Goal: Find specific page/section: Find specific page/section

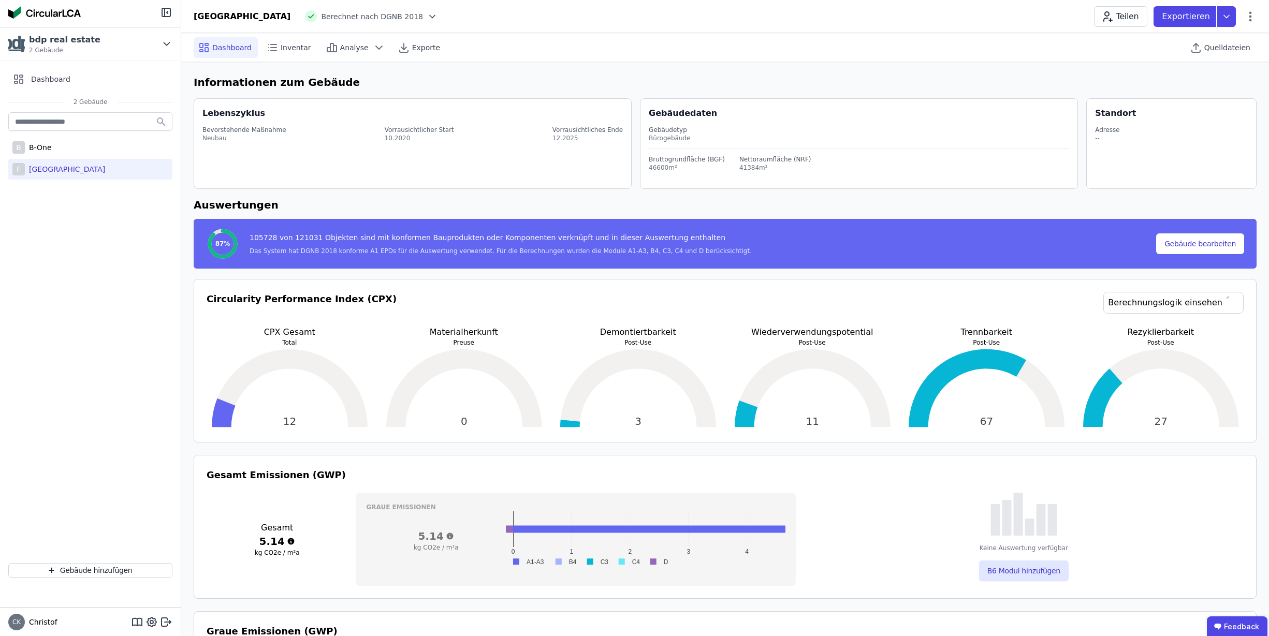
select select "*"
click at [44, 149] on div "B-One" at bounding box center [38, 147] width 27 height 10
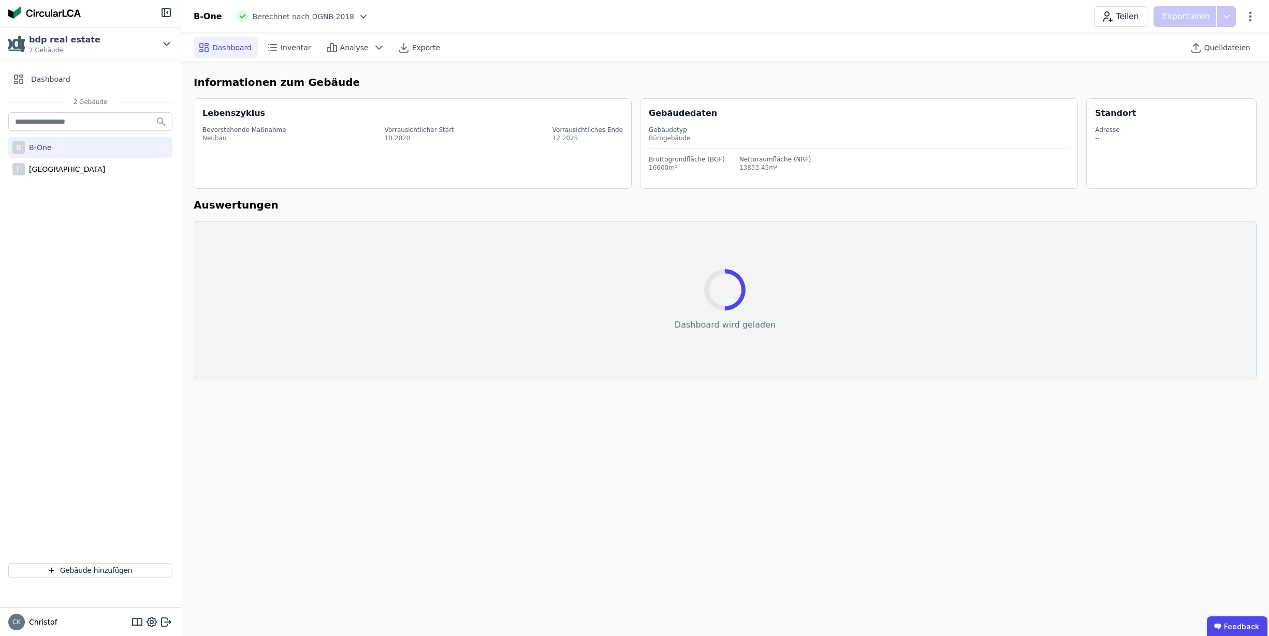
select select "*"
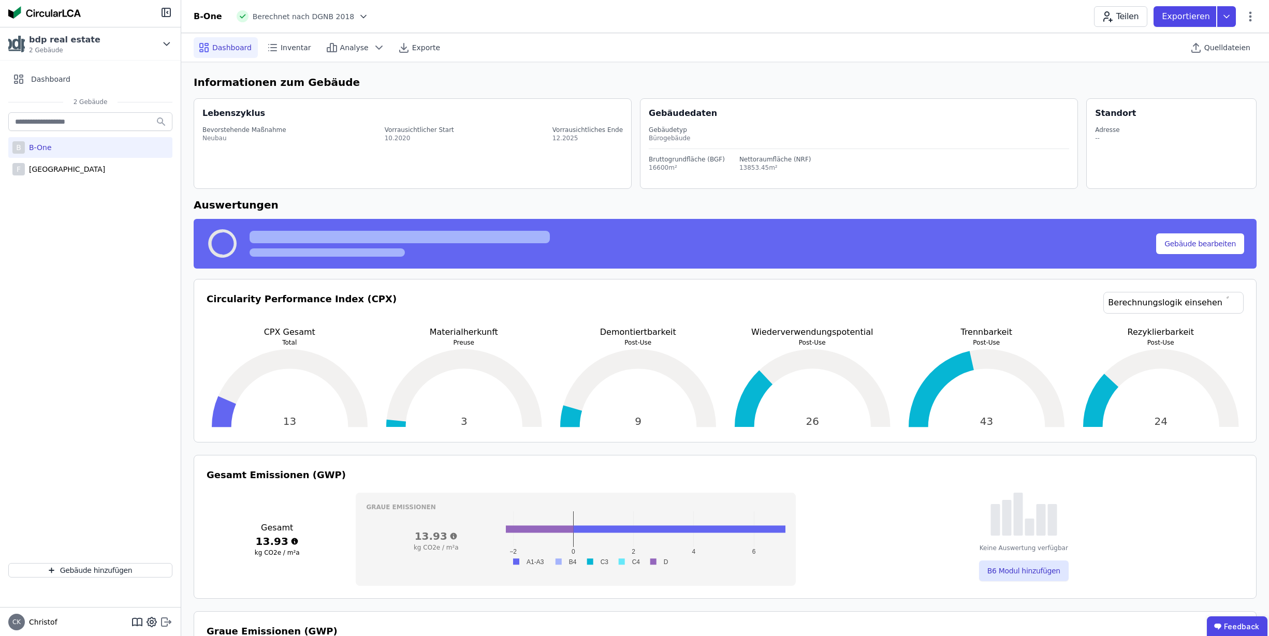
click at [166, 624] on icon at bounding box center [166, 622] width 12 height 12
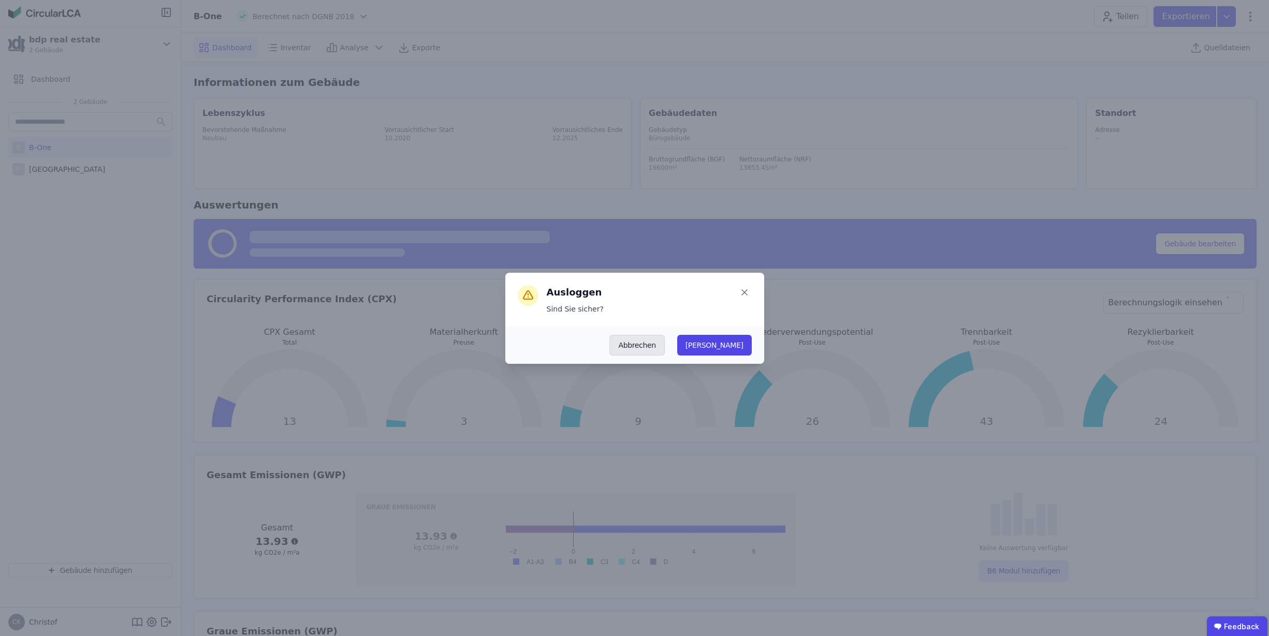
click at [664, 343] on button "Abbrechen" at bounding box center [637, 345] width 55 height 21
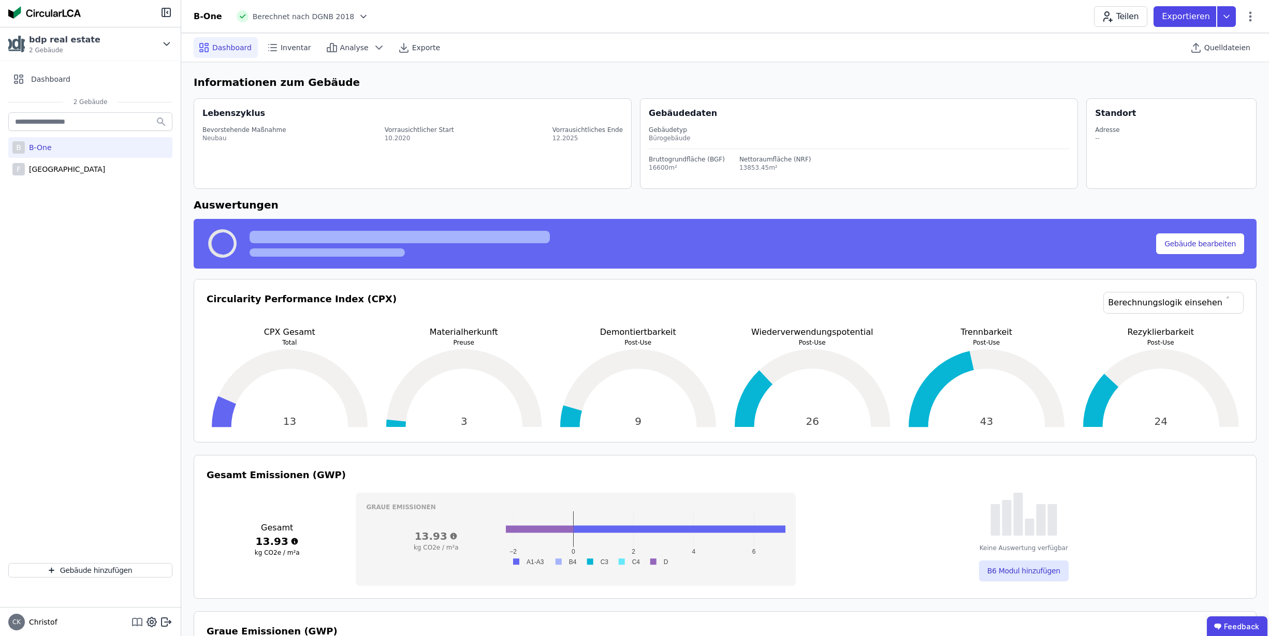
scroll to position [3, 0]
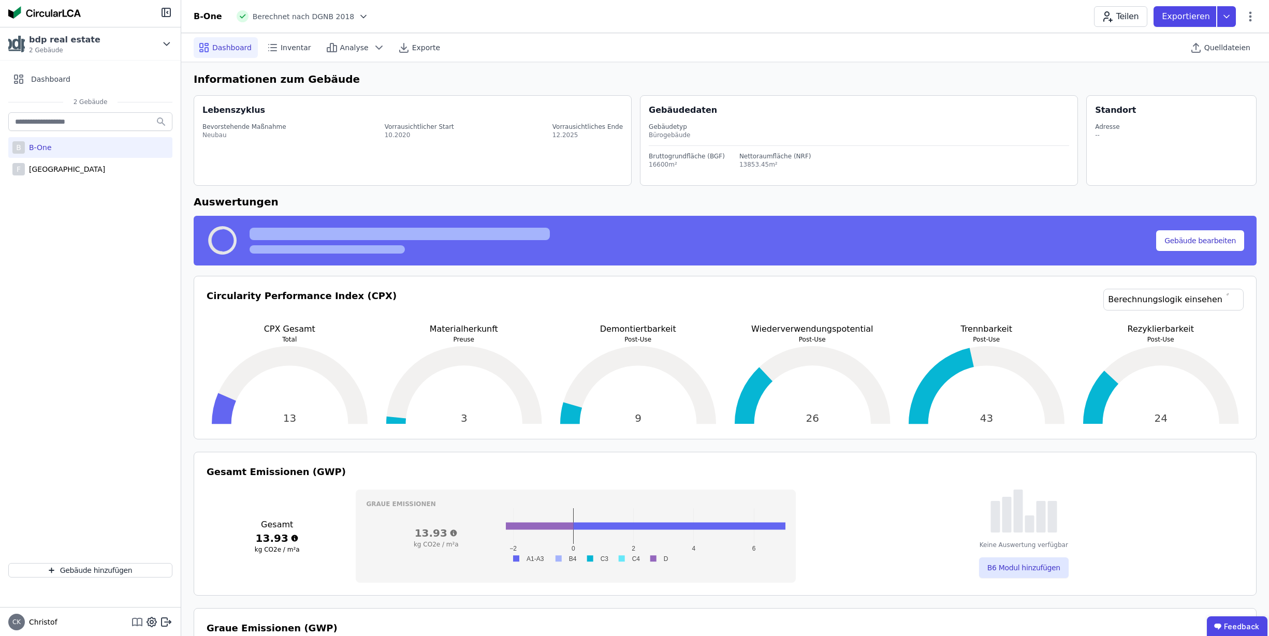
click at [139, 626] on icon at bounding box center [137, 626] width 9 height 1
